Goal: Check status: Check status

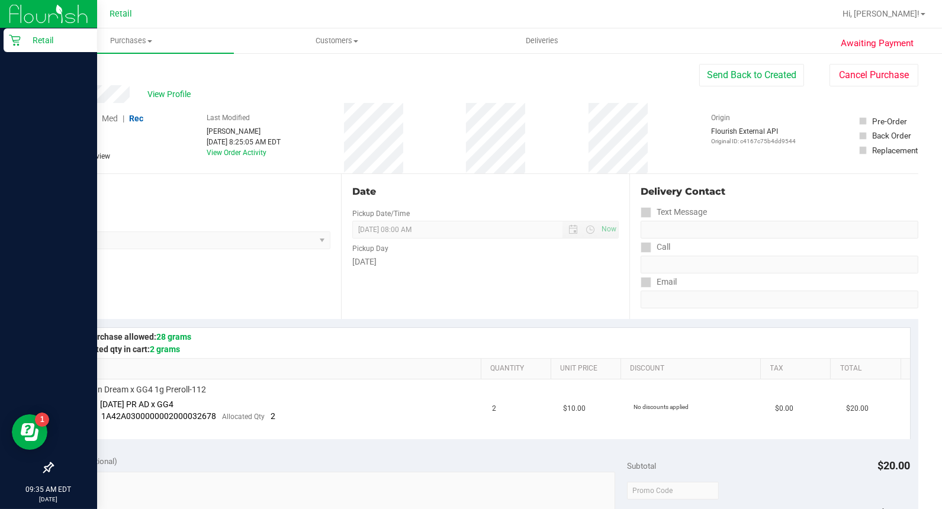
drag, startPoint x: 25, startPoint y: 40, endPoint x: 33, endPoint y: 43, distance: 8.6
click at [25, 40] on p "Retail" at bounding box center [56, 40] width 71 height 14
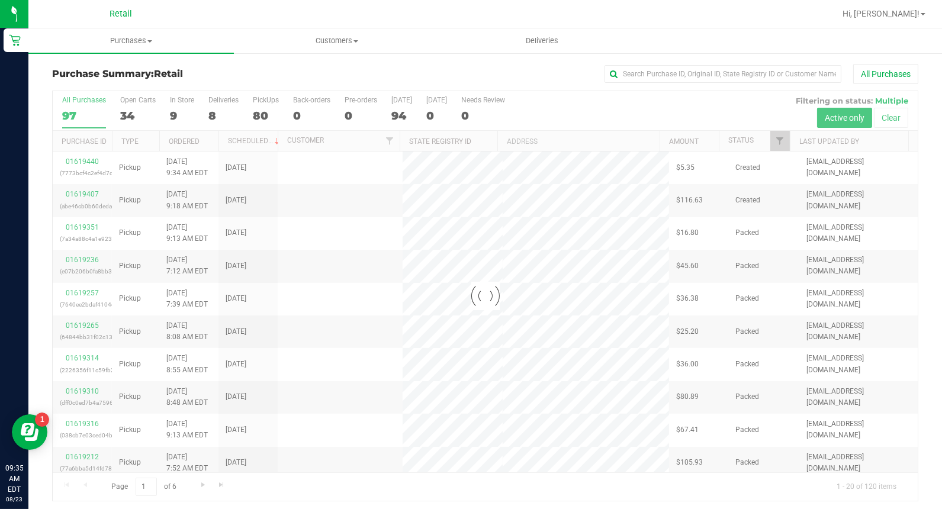
click at [656, 84] on div "All Purchases" at bounding box center [629, 74] width 577 height 20
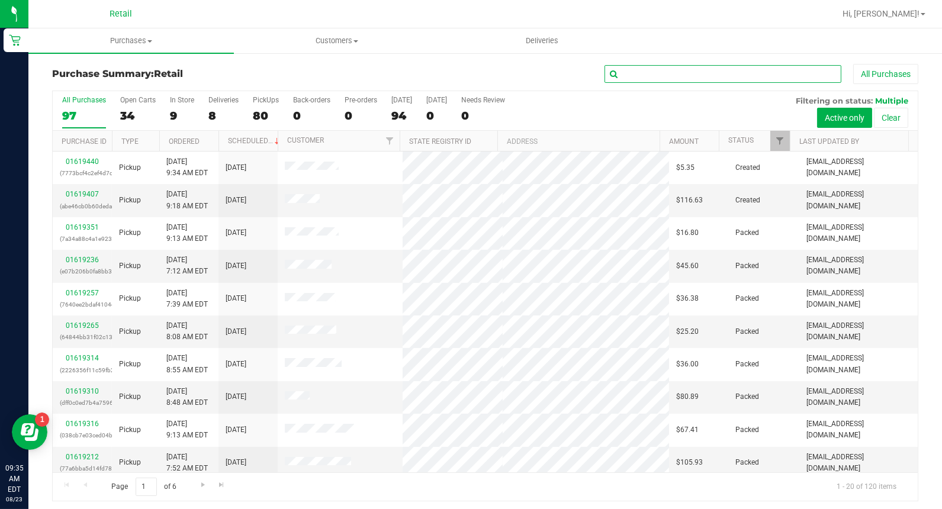
click at [656, 81] on input "text" at bounding box center [723, 74] width 237 height 18
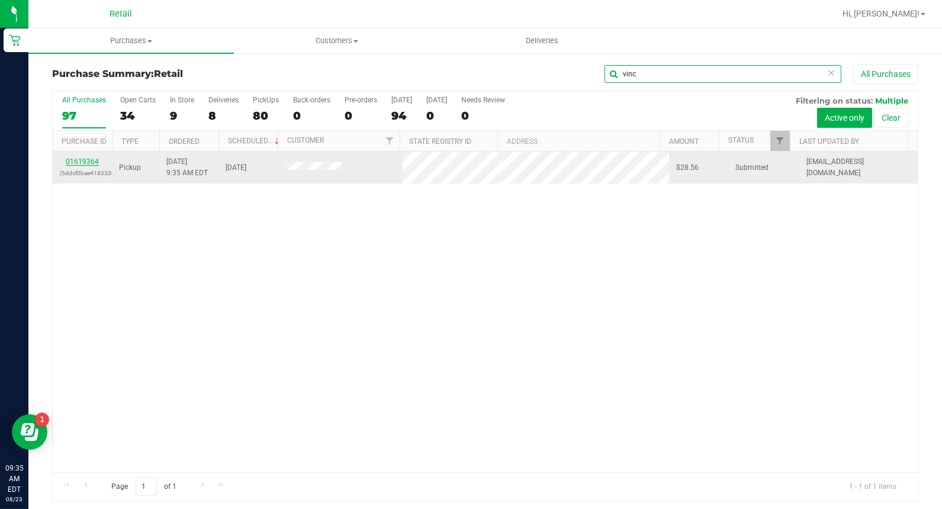
type input "vinc"
click at [85, 160] on link "01619364" at bounding box center [82, 162] width 33 height 8
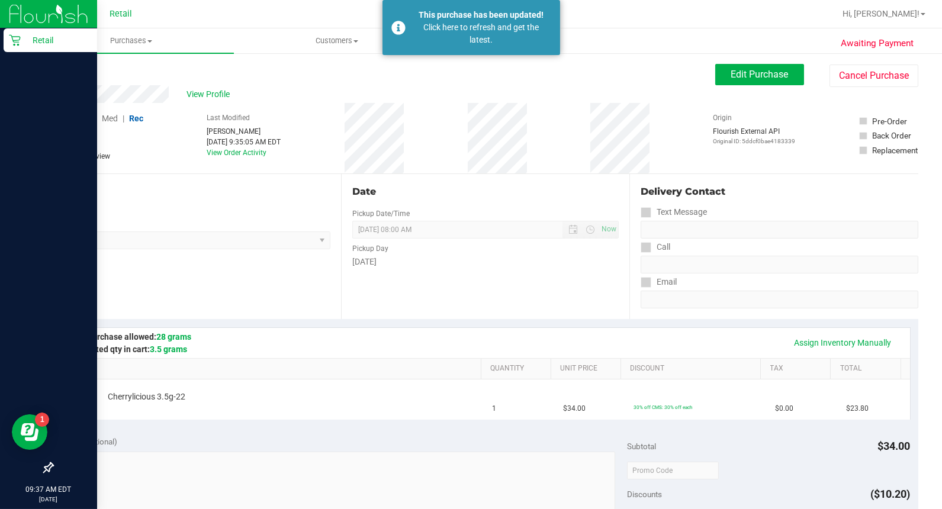
click at [24, 37] on p "Retail" at bounding box center [56, 40] width 71 height 14
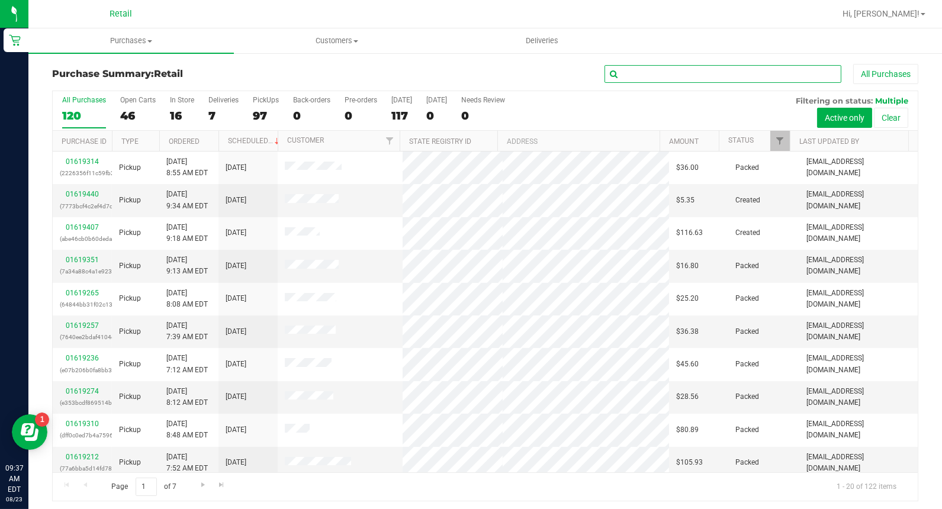
click at [641, 78] on input "text" at bounding box center [723, 74] width 237 height 18
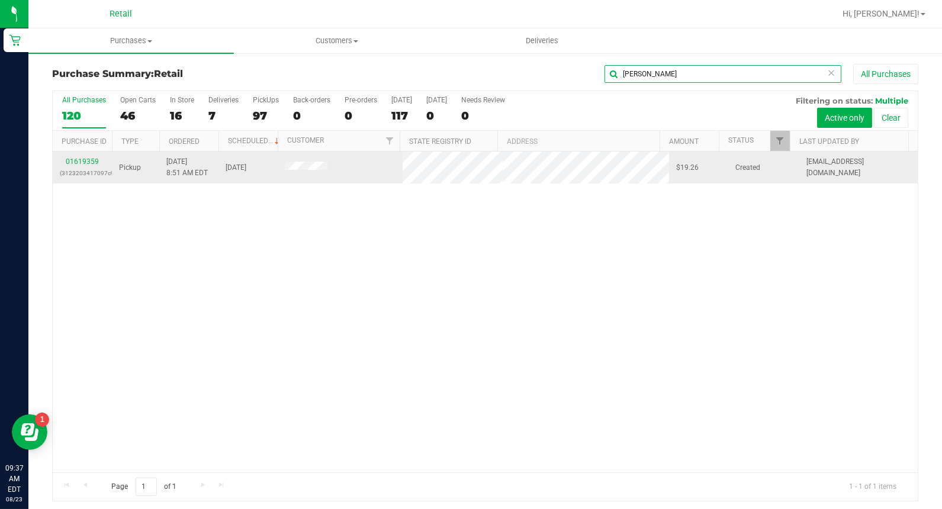
type input "[PERSON_NAME]"
click at [88, 166] on div "01619359 (3123203417097c9c)" at bounding box center [82, 167] width 45 height 23
click at [89, 163] on link "01619359" at bounding box center [82, 162] width 33 height 8
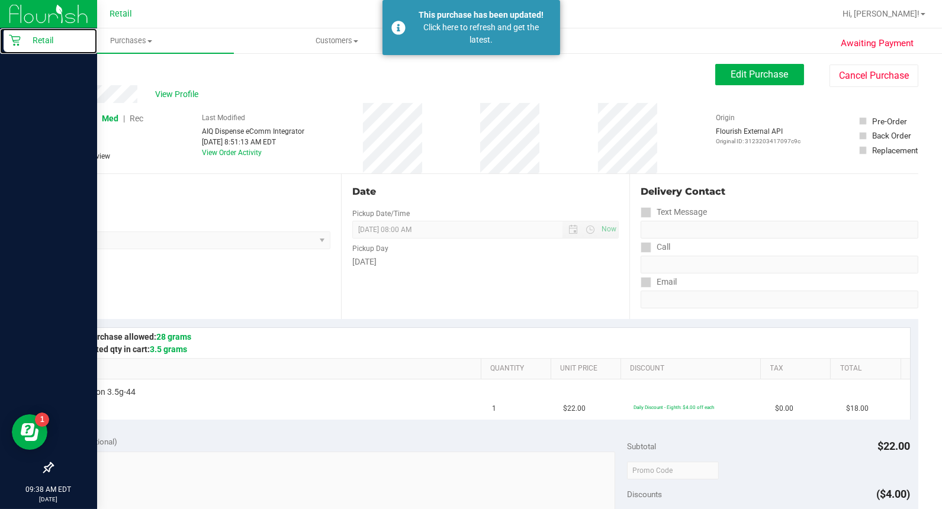
drag, startPoint x: 16, startPoint y: 34, endPoint x: 63, endPoint y: 11, distance: 52.4
click at [17, 36] on icon at bounding box center [15, 40] width 12 height 12
